Goal: Information Seeking & Learning: Learn about a topic

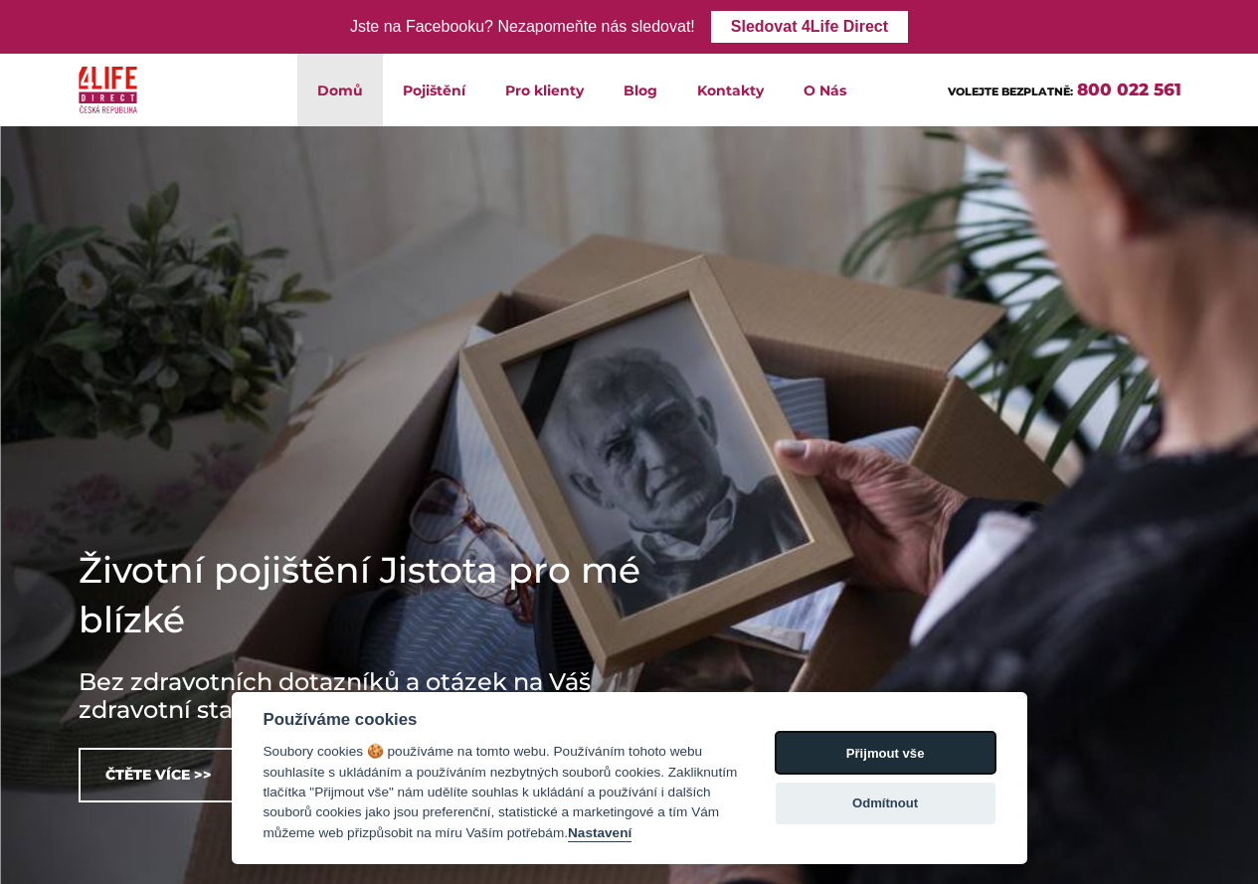
click at [909, 757] on button "Přijmout vše" at bounding box center [885, 753] width 220 height 42
checkbox input "true"
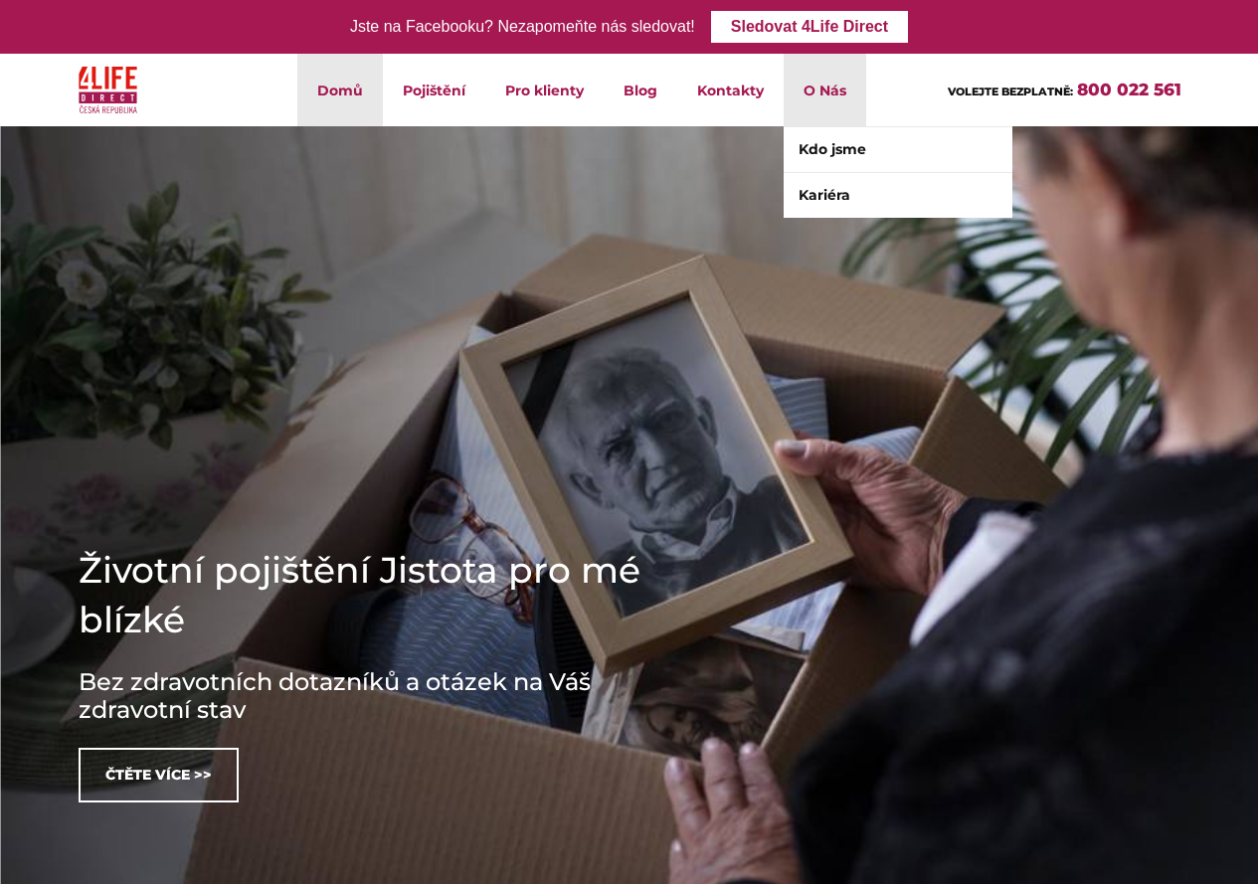
click at [836, 85] on li "O Nás Kdo jsme Kariéra" at bounding box center [824, 90] width 83 height 73
click at [833, 137] on link "Kdo jsme" at bounding box center [897, 149] width 229 height 45
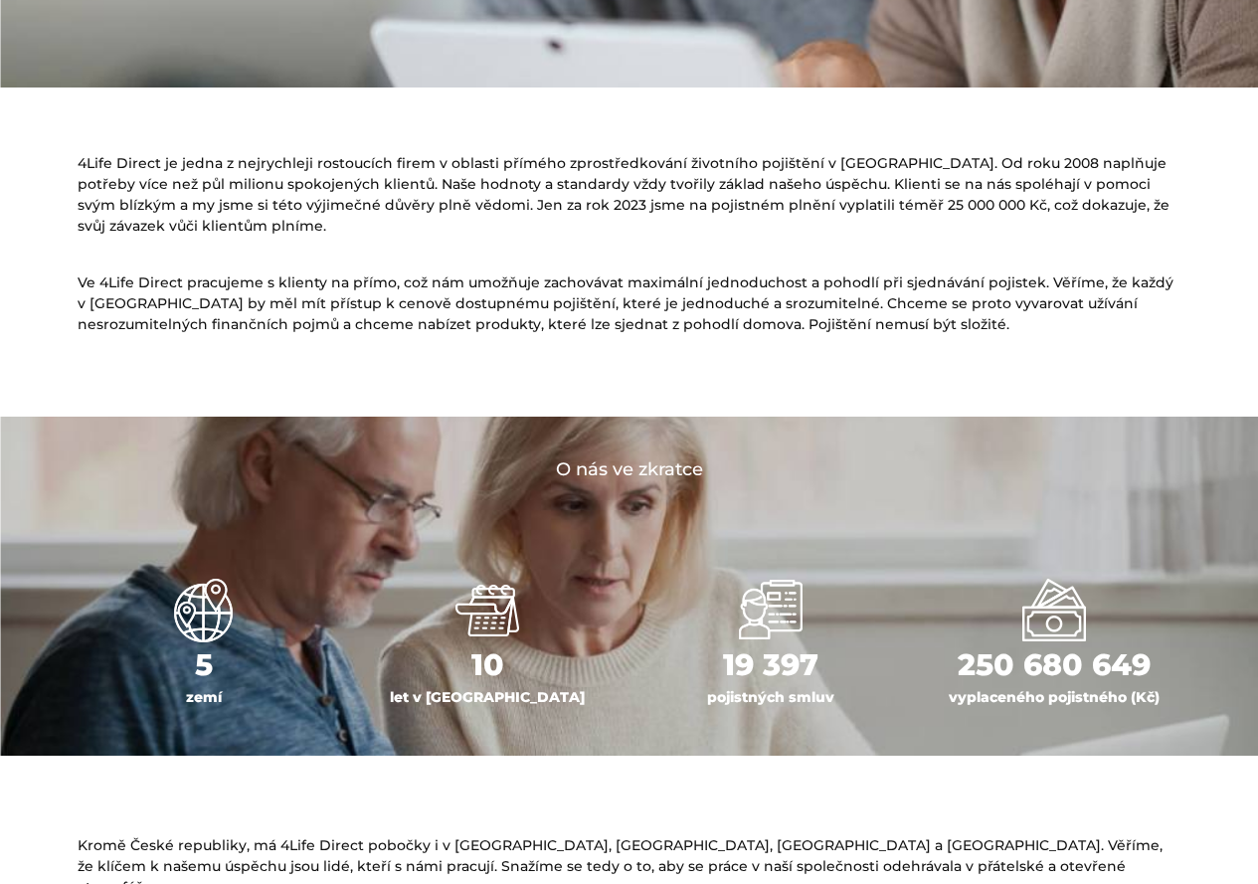
scroll to position [497, 0]
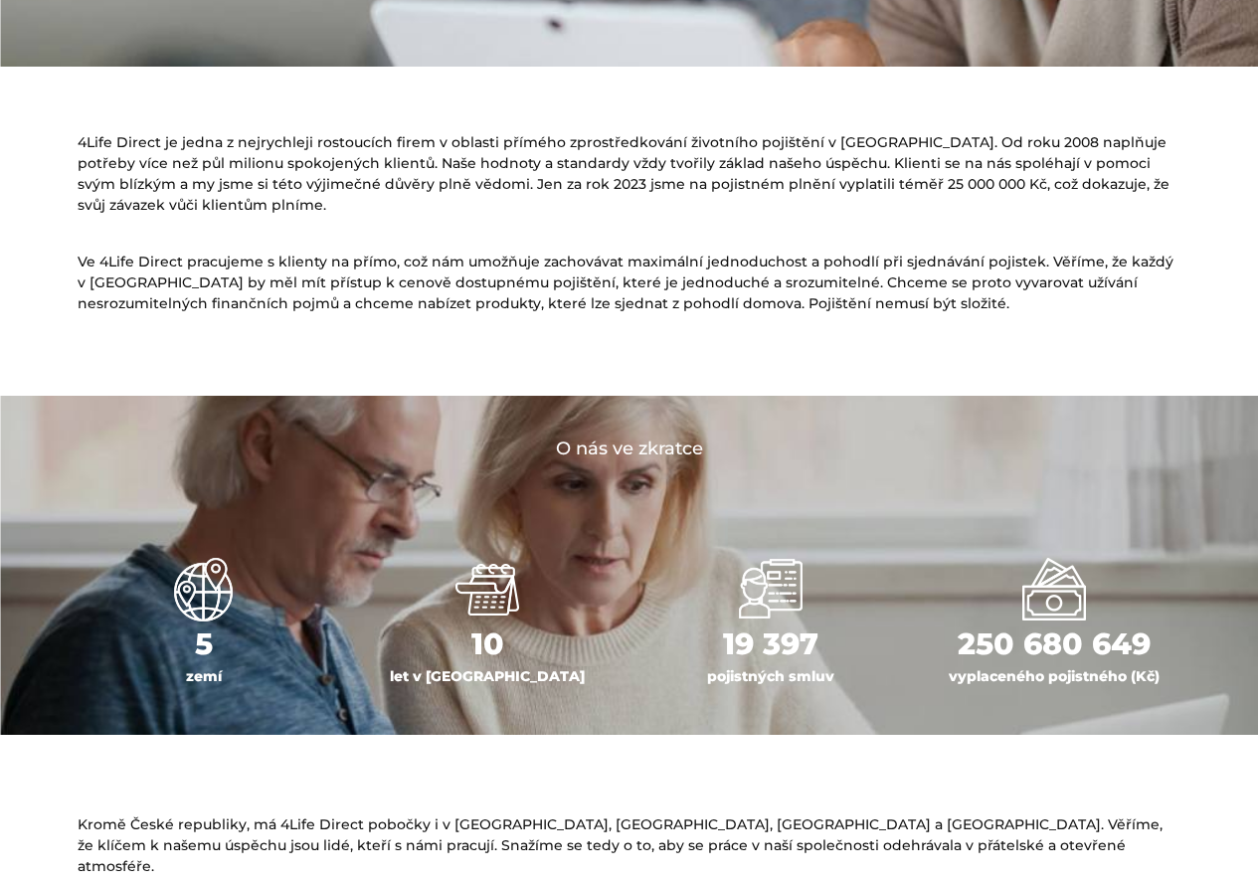
click at [203, 286] on p "Ve 4Life Direct pracujeme s klienty na přímo, což nám umožňuje zachovávat maxim…" at bounding box center [629, 283] width 1103 height 63
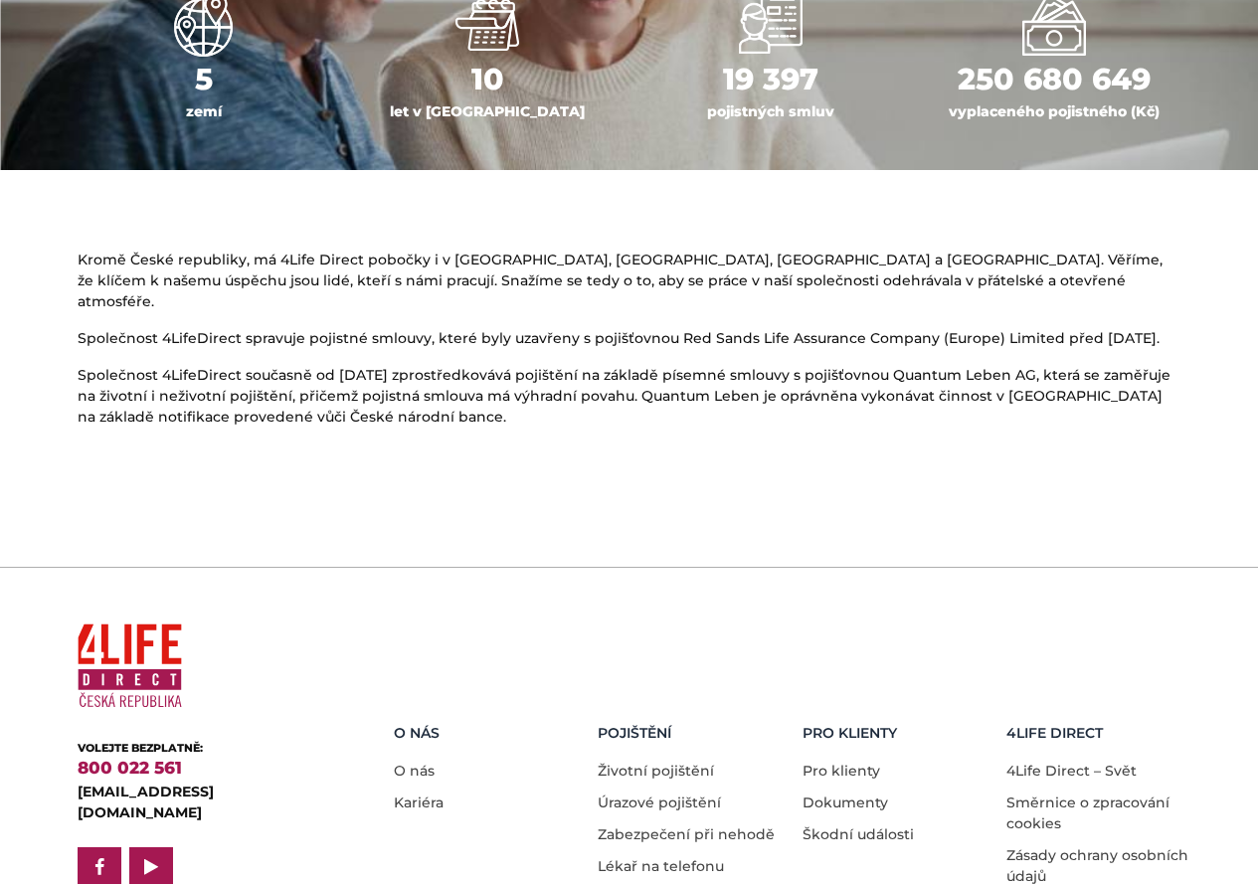
scroll to position [1124, 0]
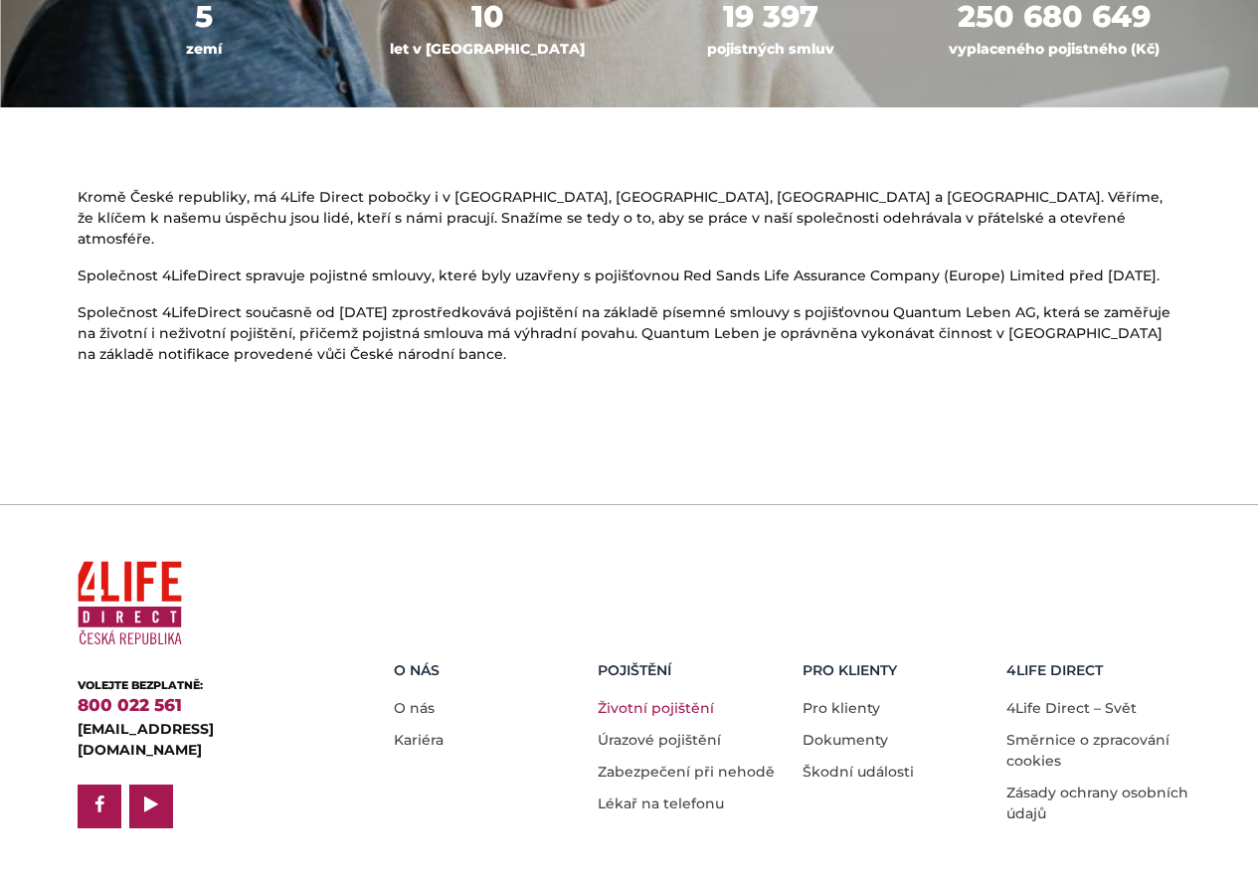
click at [686, 699] on link "Životní pojištění" at bounding box center [655, 708] width 116 height 18
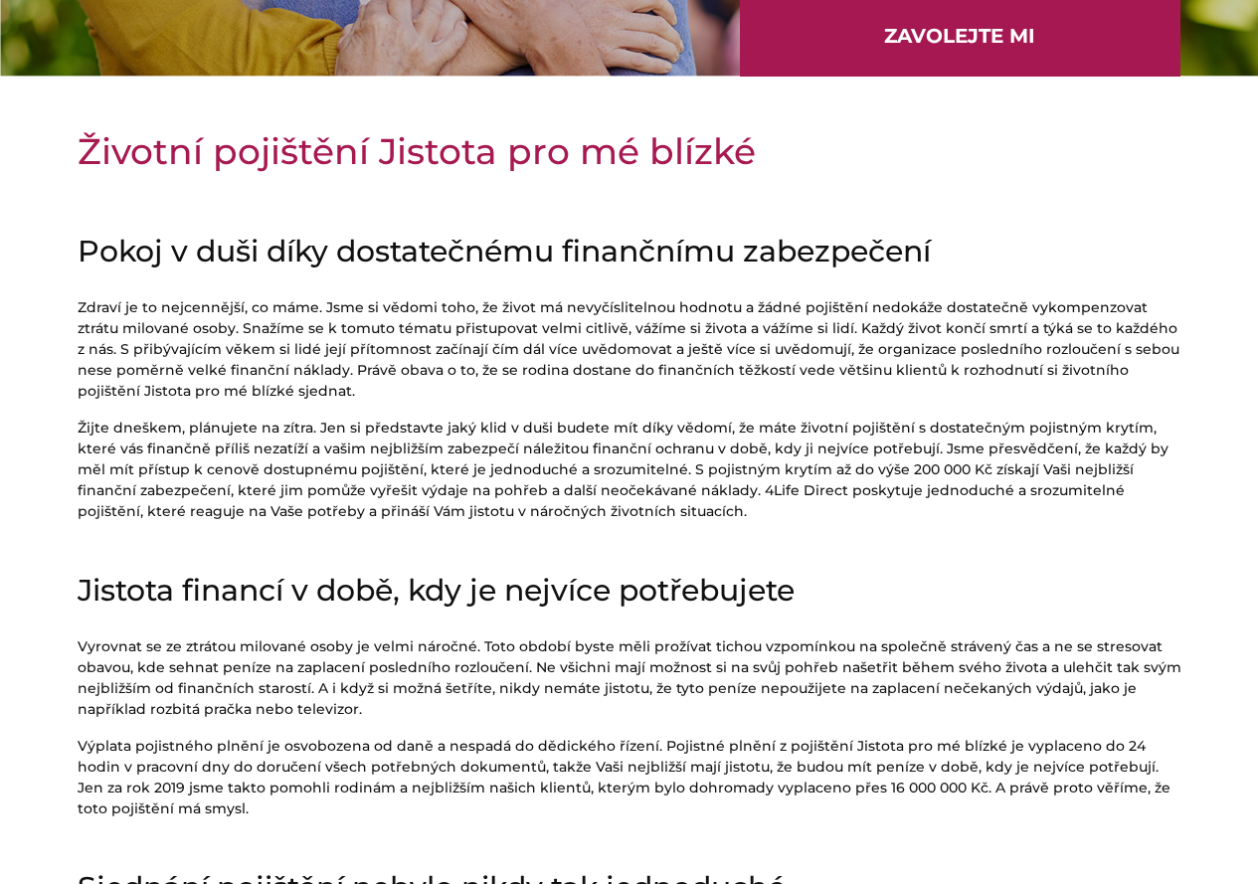
scroll to position [457, 0]
